Goal: Navigation & Orientation: Find specific page/section

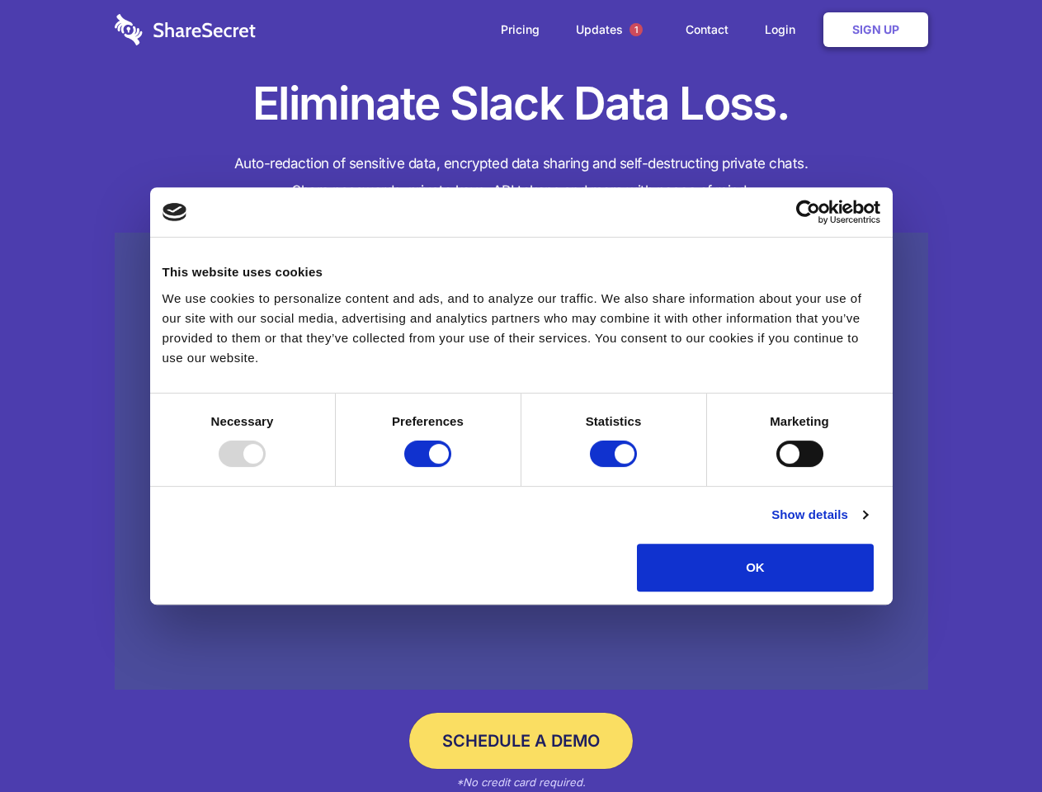
click at [266, 467] on div at bounding box center [242, 454] width 47 height 26
click at [451, 467] on input "Preferences" at bounding box center [427, 454] width 47 height 26
checkbox input "false"
click at [615, 467] on input "Statistics" at bounding box center [613, 454] width 47 height 26
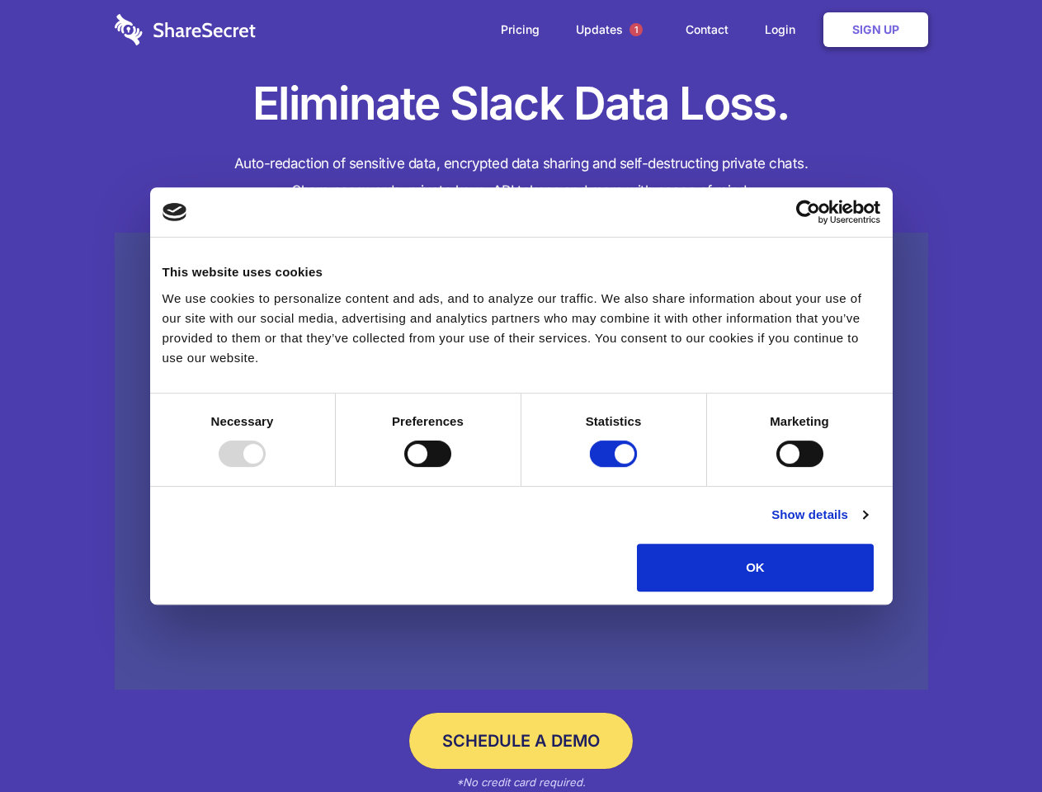
checkbox input "false"
click at [776, 467] on input "Marketing" at bounding box center [799, 454] width 47 height 26
checkbox input "true"
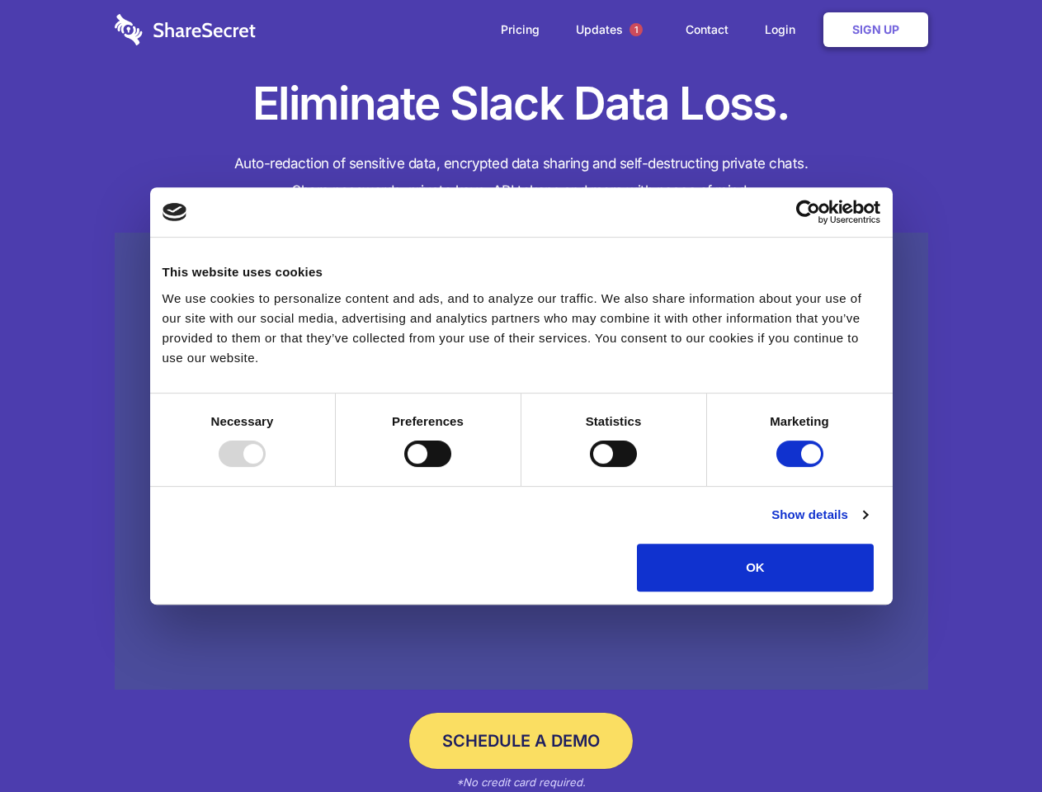
click at [867, 525] on link "Show details" at bounding box center [819, 515] width 96 height 20
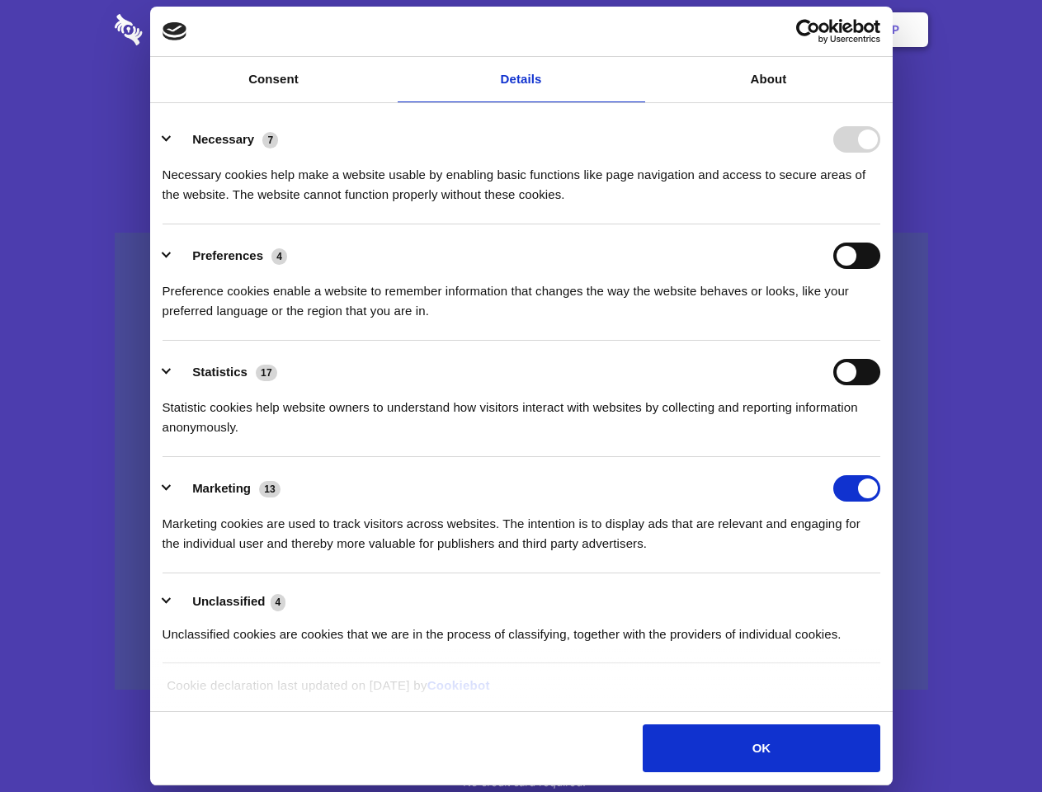
click at [880, 224] on li "Necessary 7 Necessary cookies help make a website usable by enabling basic func…" at bounding box center [522, 166] width 718 height 116
click at [635, 30] on span "1" at bounding box center [635, 29] width 13 height 13
